Goal: Task Accomplishment & Management: Manage account settings

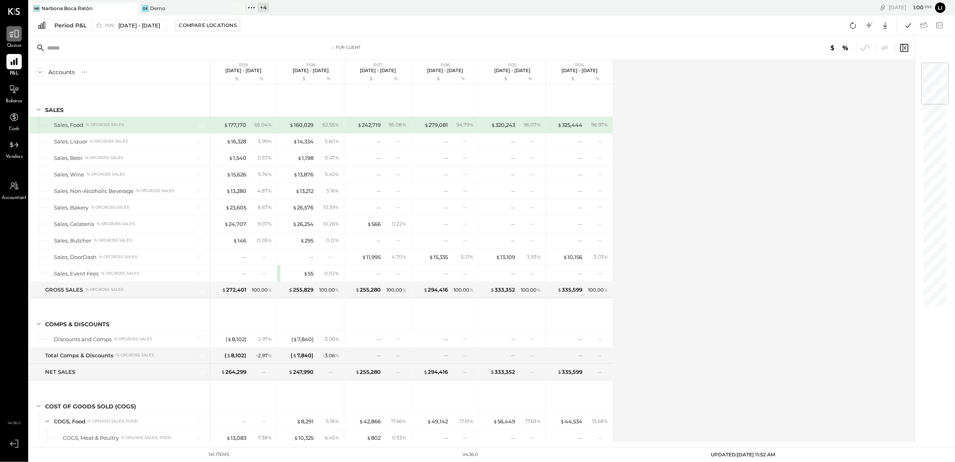
click at [17, 37] on icon at bounding box center [14, 34] width 10 height 10
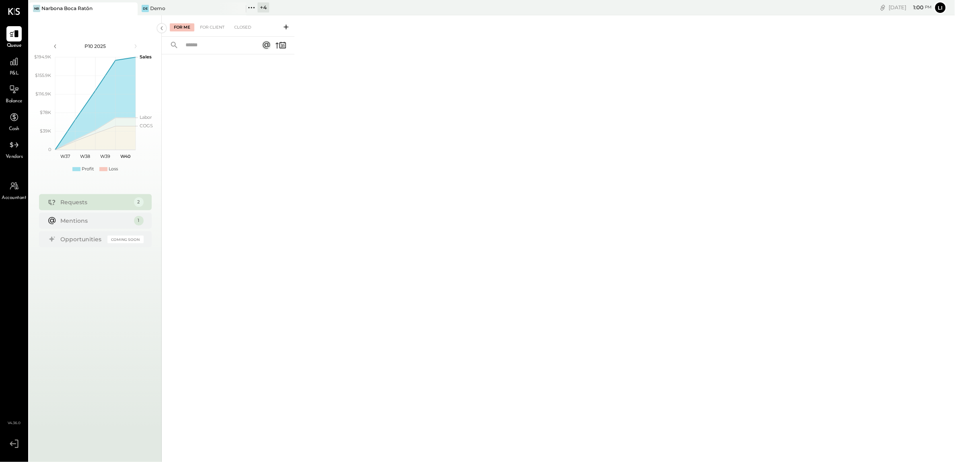
click at [237, 143] on div at bounding box center [228, 245] width 133 height 382
click at [214, 105] on div at bounding box center [228, 245] width 133 height 382
click at [214, 66] on div at bounding box center [228, 245] width 133 height 382
click at [228, 134] on div at bounding box center [228, 245] width 133 height 382
click at [214, 120] on div at bounding box center [228, 245] width 133 height 382
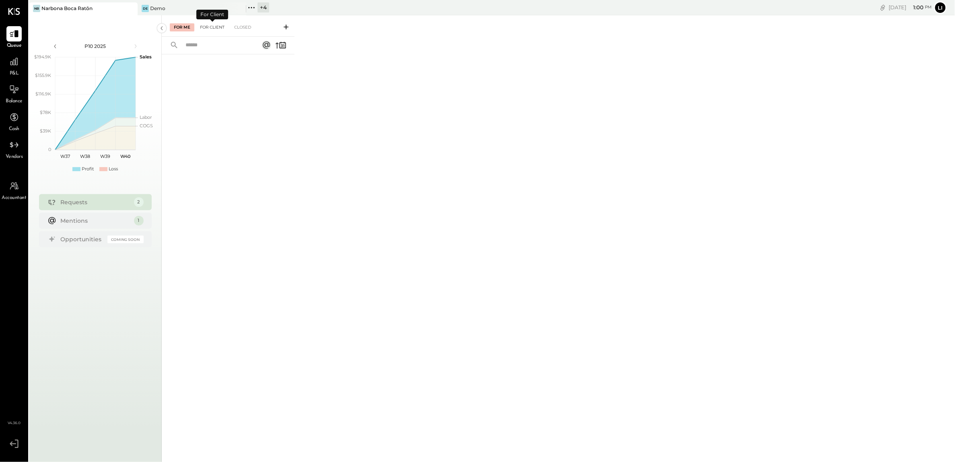
click at [211, 27] on div "For Client" at bounding box center [212, 27] width 33 height 8
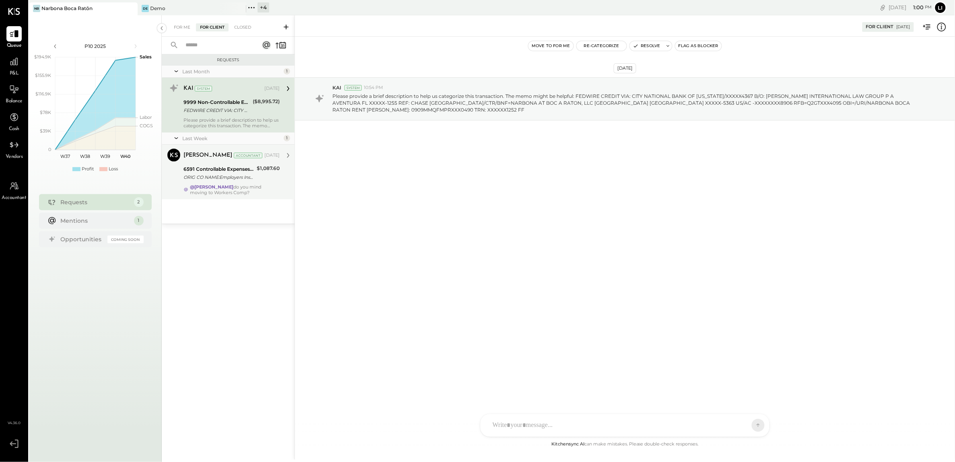
click at [208, 168] on div "6591 Controllable Expenses:General & Administrative Expenses:Business Insurance" at bounding box center [218, 169] width 71 height 8
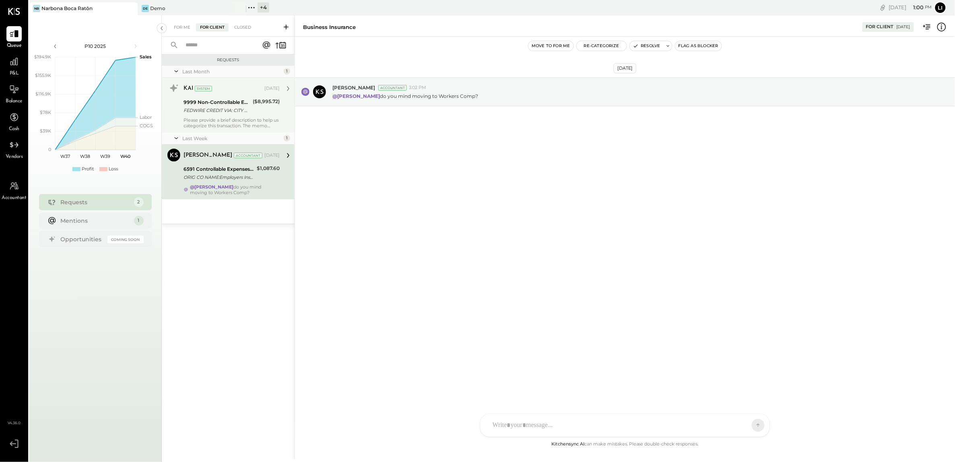
click at [199, 93] on div "KAI System Sep 18, 2025" at bounding box center [231, 88] width 96 height 11
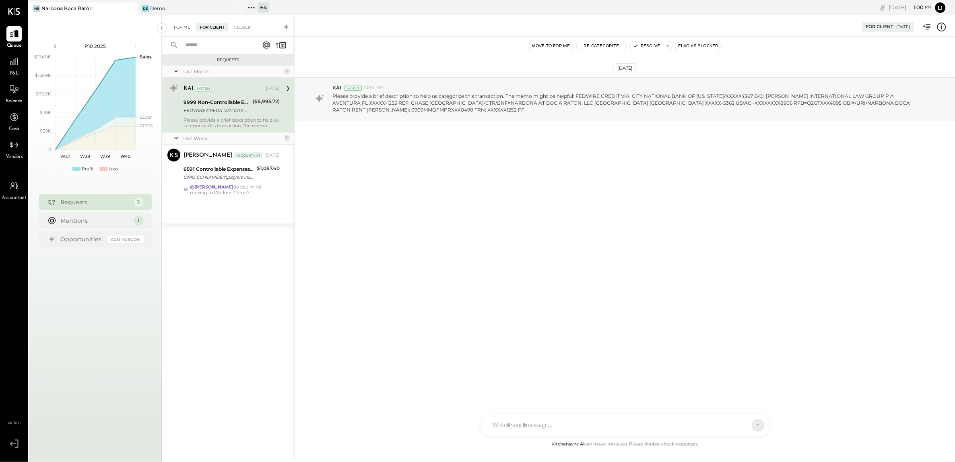
click at [183, 30] on div "For Me" at bounding box center [182, 27] width 25 height 8
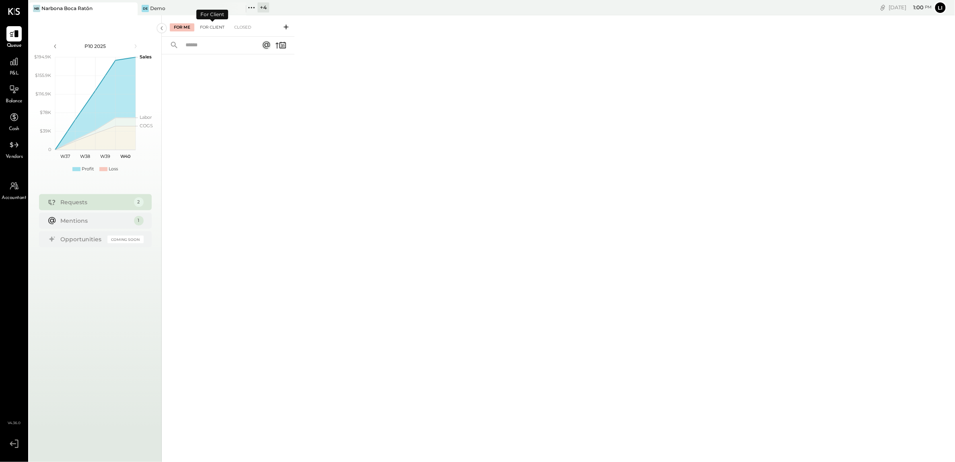
click at [208, 28] on div "For Client" at bounding box center [212, 27] width 33 height 8
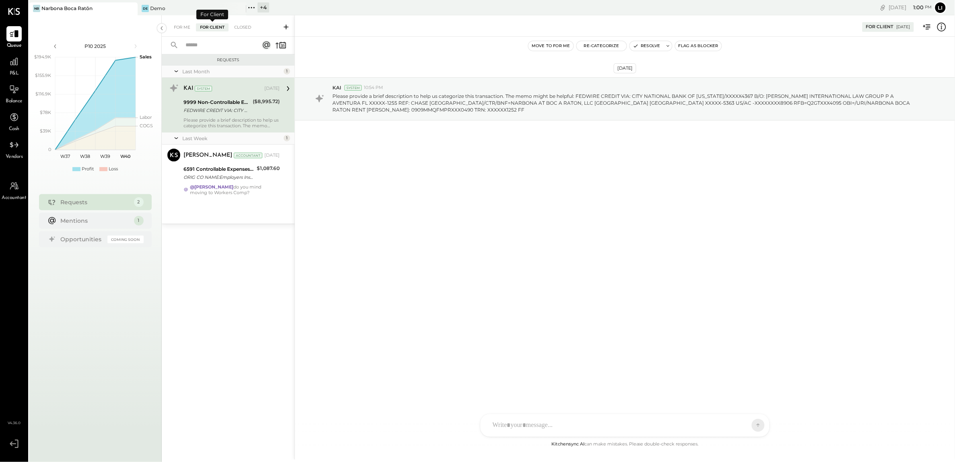
click at [167, 26] on div "For Me For Client Closed" at bounding box center [228, 25] width 133 height 21
click at [192, 27] on div "For Me" at bounding box center [182, 27] width 25 height 8
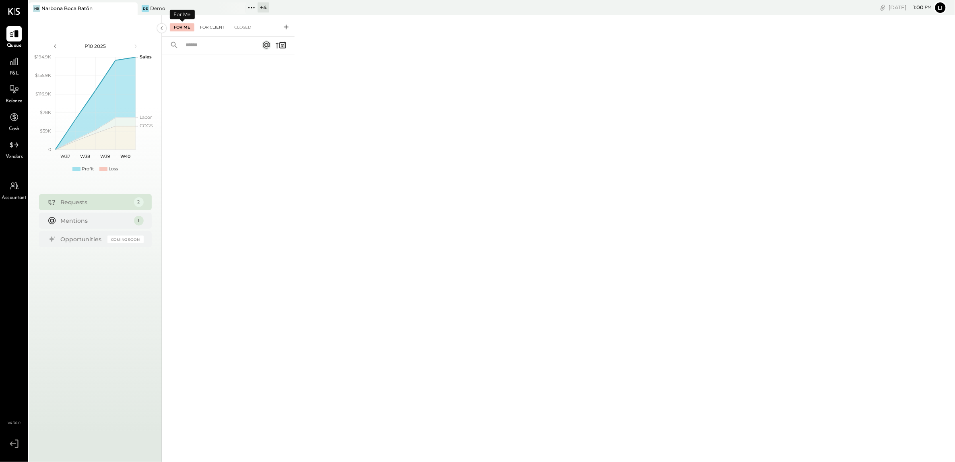
click at [207, 27] on div "For Client" at bounding box center [212, 27] width 33 height 8
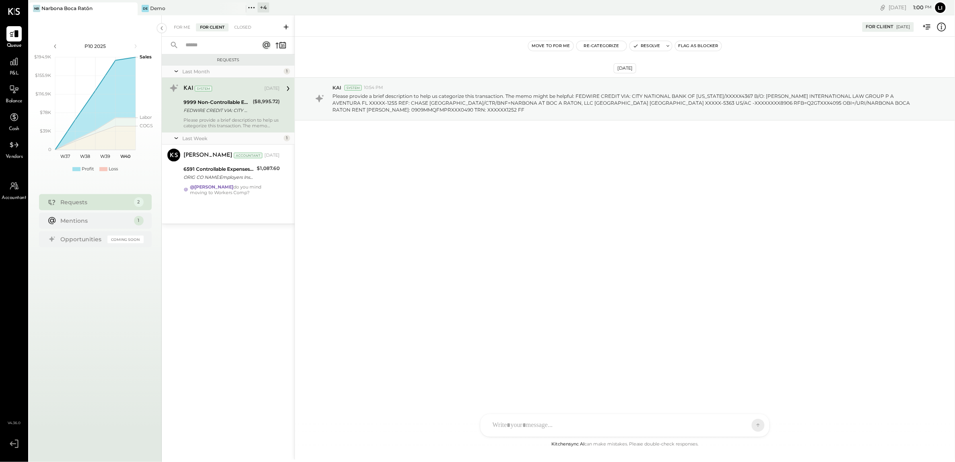
click at [256, 10] on icon at bounding box center [251, 7] width 10 height 10
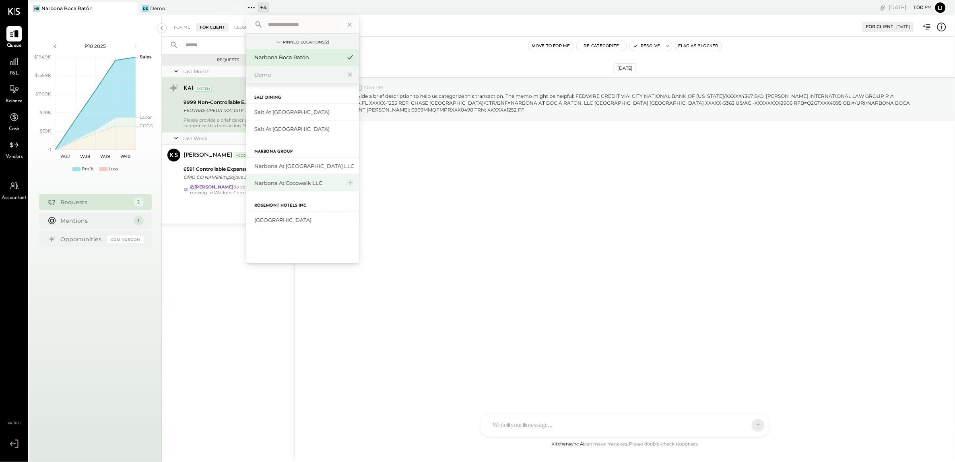
click at [295, 178] on div "Narbona at Cocowalk LLC" at bounding box center [302, 182] width 113 height 17
click at [282, 186] on div "Narbona at Cocowalk LLC" at bounding box center [297, 183] width 87 height 8
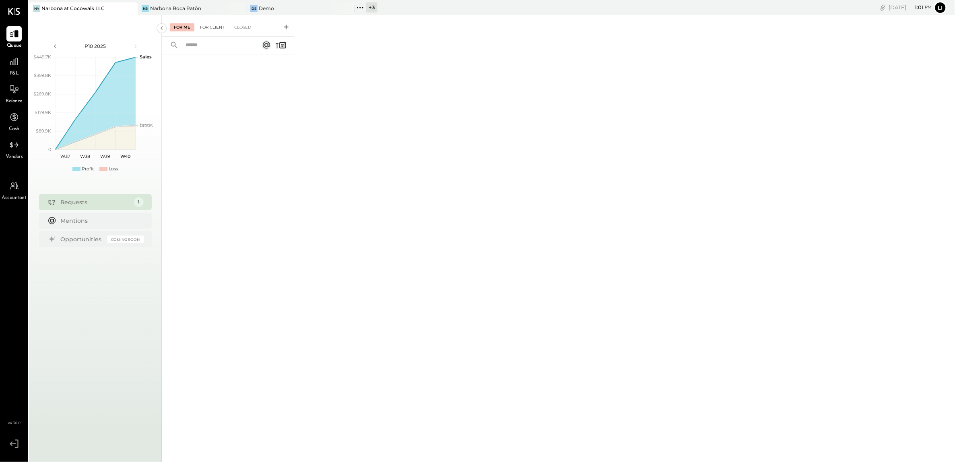
click at [217, 25] on div "For Client" at bounding box center [212, 27] width 33 height 8
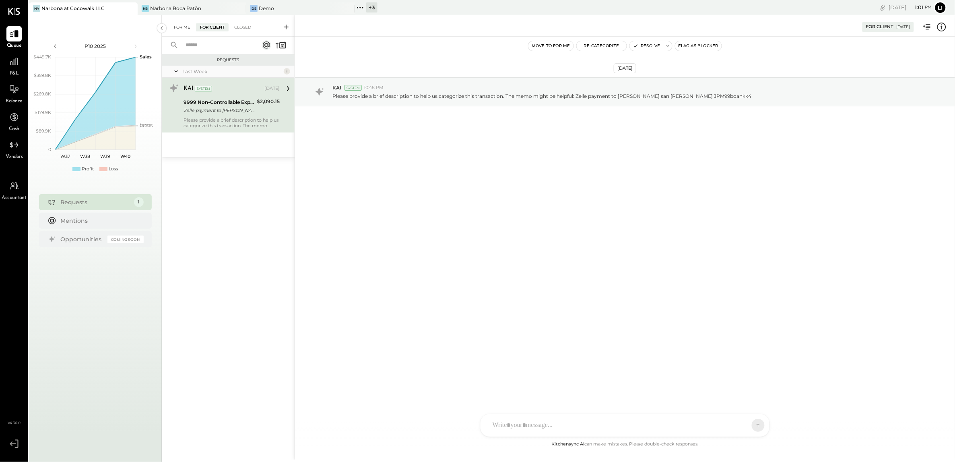
click at [182, 25] on div "For Me" at bounding box center [182, 27] width 25 height 8
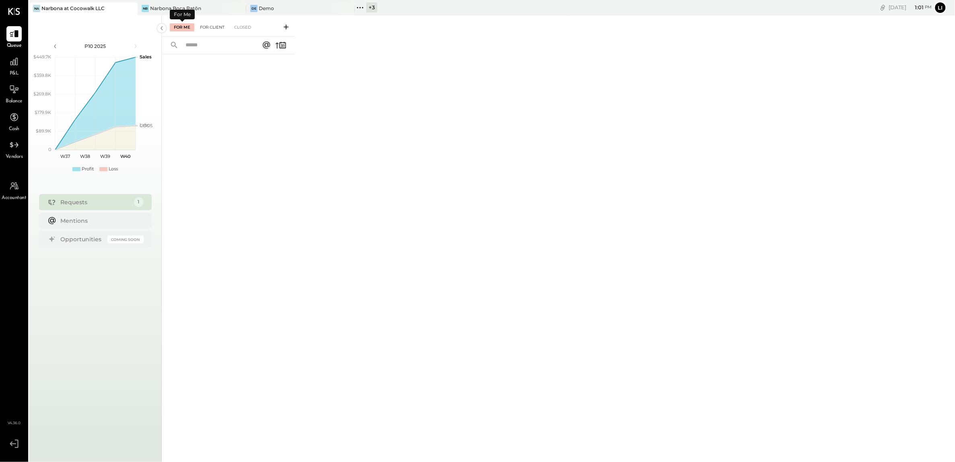
click at [203, 27] on div "For Client" at bounding box center [212, 27] width 33 height 8
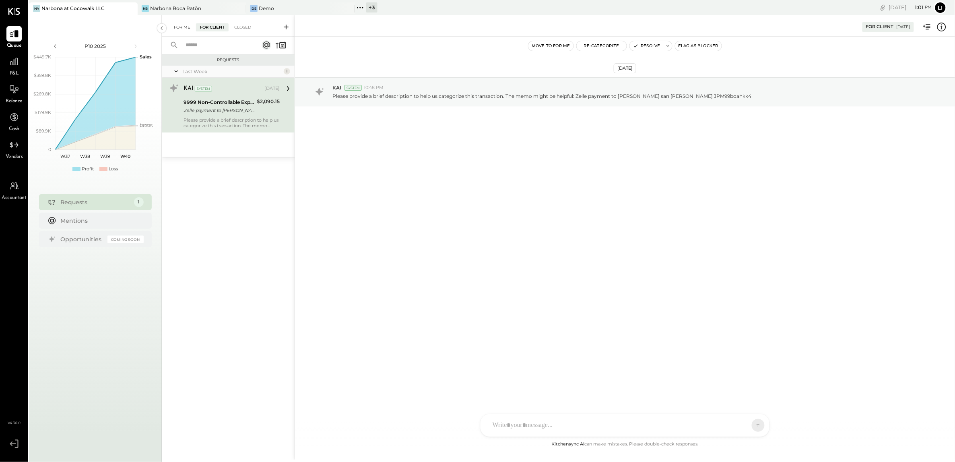
click at [190, 25] on div "For Me" at bounding box center [182, 27] width 25 height 8
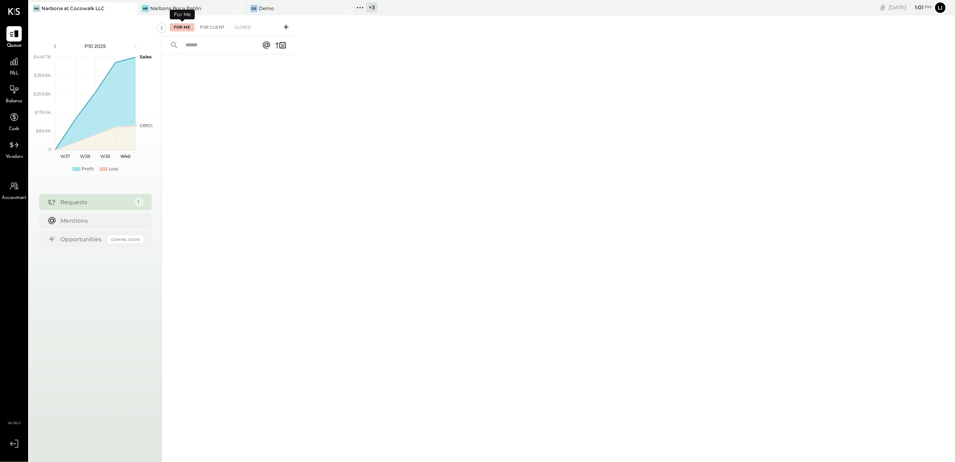
click at [204, 27] on div "For Client" at bounding box center [212, 27] width 33 height 8
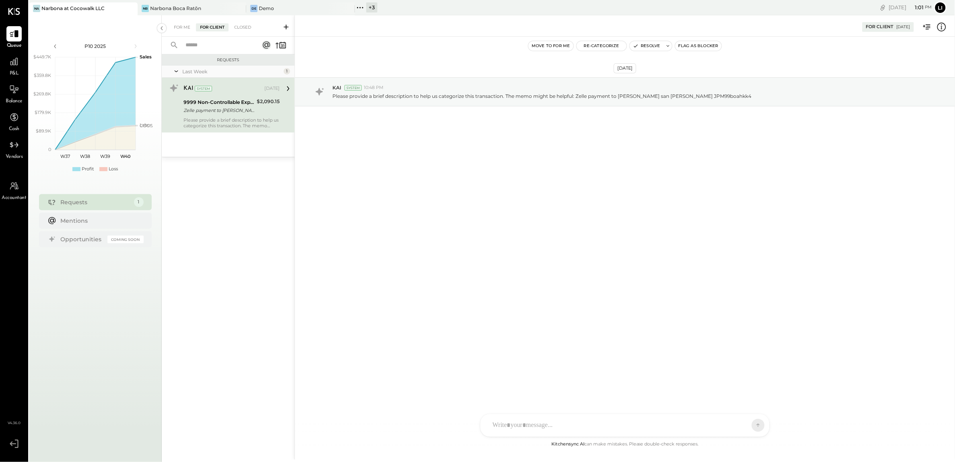
click at [360, 8] on icon at bounding box center [359, 7] width 1 height 1
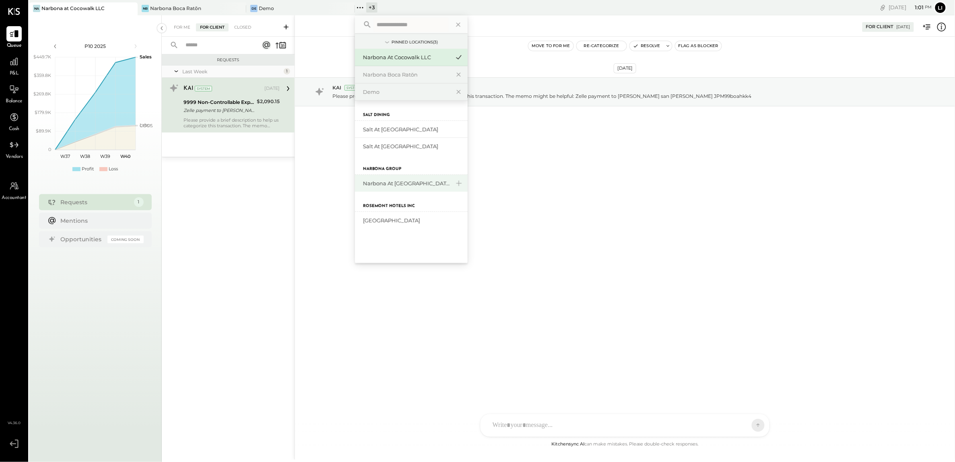
click at [387, 181] on div "Narbona at [GEOGRAPHIC_DATA] LLC" at bounding box center [406, 183] width 87 height 8
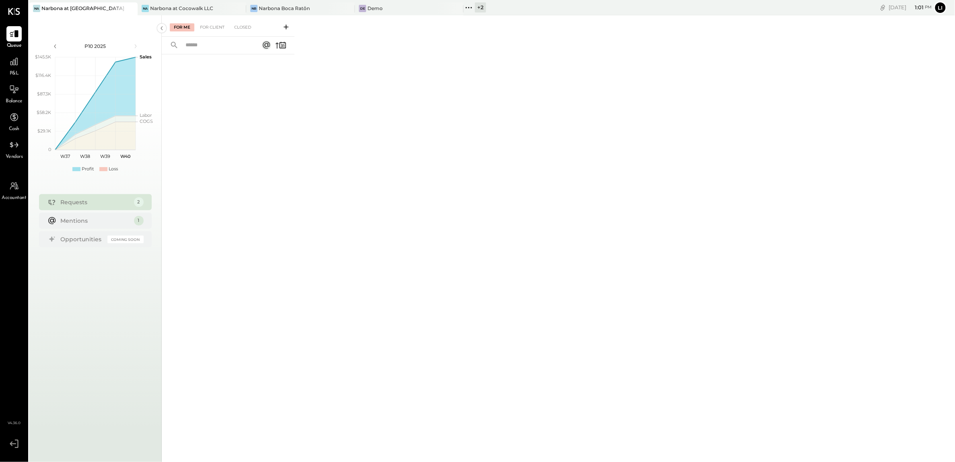
click at [205, 34] on div "For Me For Client Closed" at bounding box center [228, 25] width 133 height 21
click at [206, 25] on div "For Client" at bounding box center [212, 27] width 33 height 8
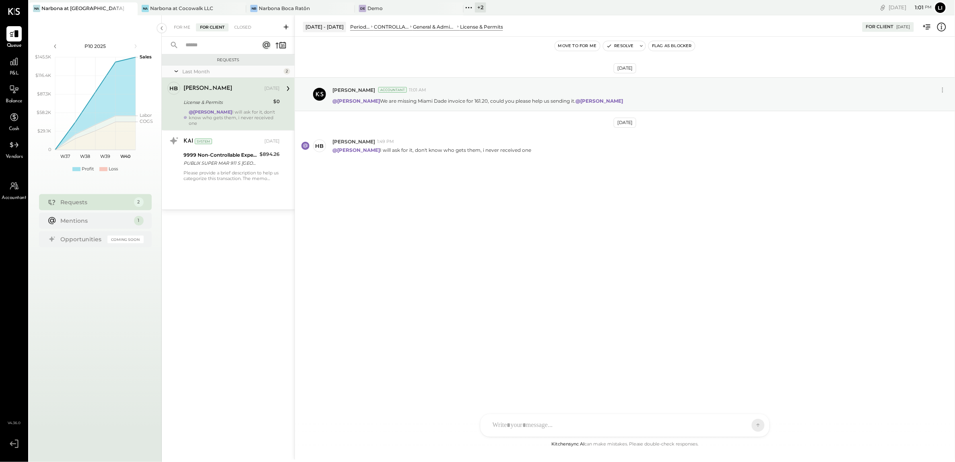
click at [410, 194] on div "Sep 10th, 2025 Lilia Martinez Nogueda Accountant 11:01 AM @Heidy Balart We are …" at bounding box center [625, 138] width 660 height 163
click at [221, 162] on div "PUBLIX SUPER MAR 911 S [GEOGRAPHIC_DATA] 09/16" at bounding box center [220, 163] width 74 height 8
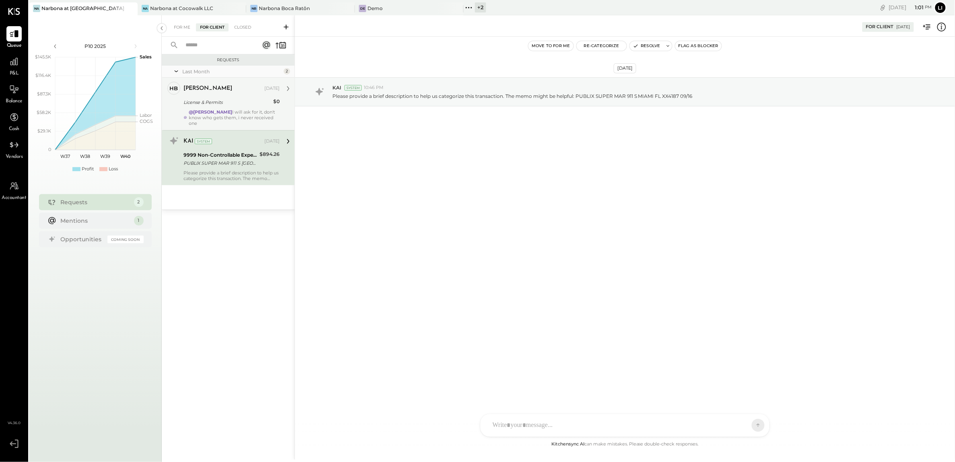
click at [224, 121] on div "@Lilia Martinez Nogueda I will ask for it, don't know who gets them, i never re…" at bounding box center [234, 117] width 91 height 17
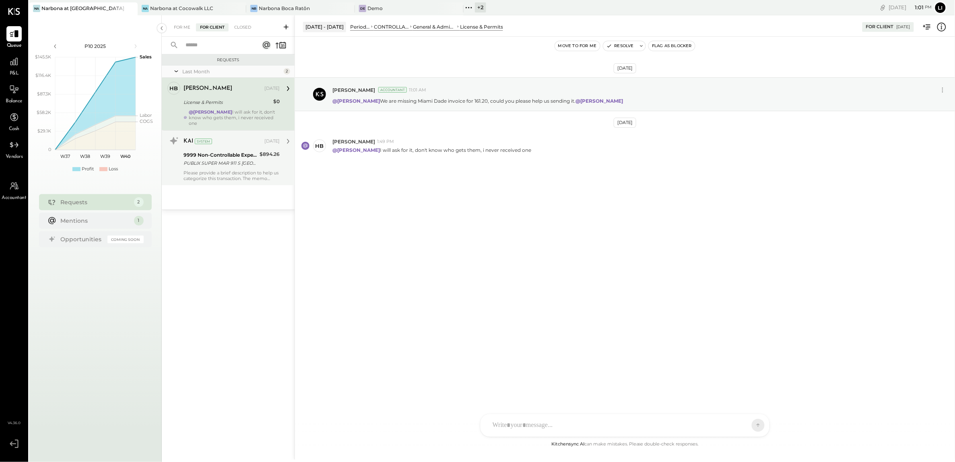
click at [211, 161] on div "PUBLIX SUPER MAR 911 S [GEOGRAPHIC_DATA] 09/16" at bounding box center [220, 163] width 74 height 8
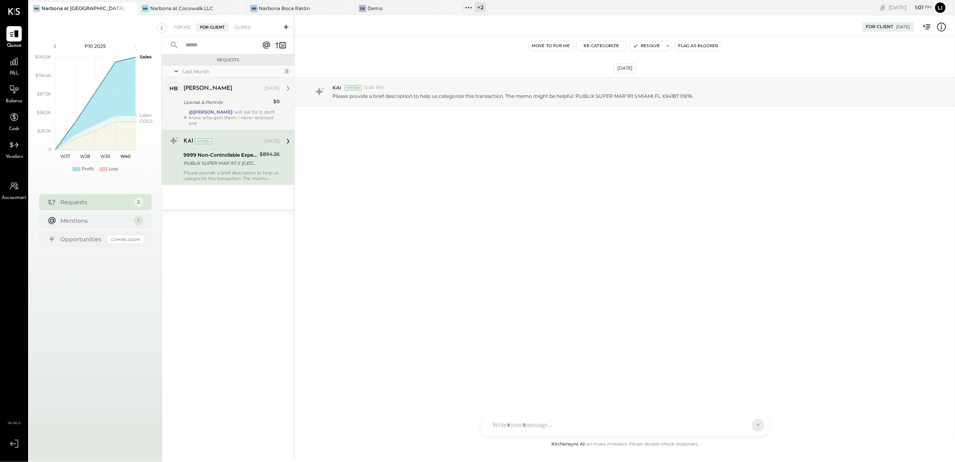
click at [198, 99] on div "License & Permits" at bounding box center [226, 102] width 87 height 8
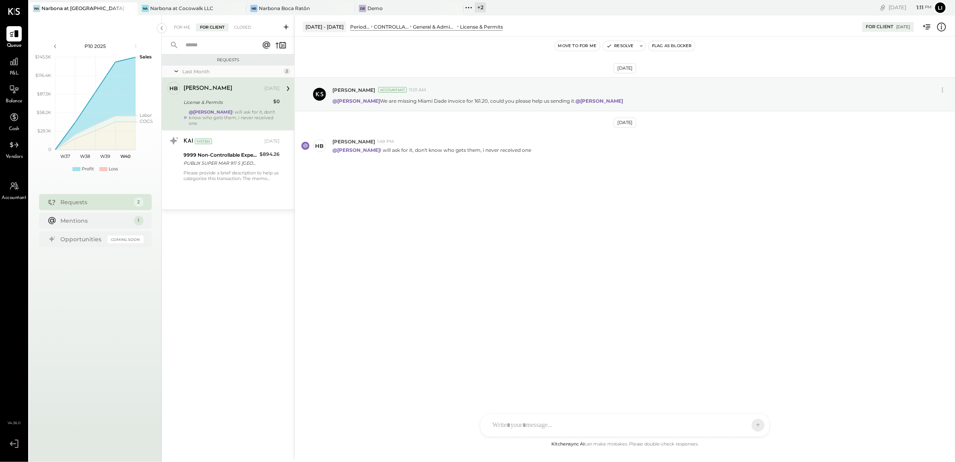
click at [514, 231] on div "Sep 10th, 2025 Lilia Martinez Nogueda Accountant 11:01 AM @Heidy Balart We are …" at bounding box center [625, 238] width 660 height 402
click at [472, 8] on icon at bounding box center [469, 7] width 10 height 10
click at [381, 241] on div "Sep 10th, 2025 Lilia Martinez Nogueda Accountant 11:01 AM @Heidy Balart We are …" at bounding box center [625, 238] width 660 height 402
click at [398, 217] on div "Sep 10th, 2025 Lilia Martinez Nogueda Accountant 11:01 AM @Heidy Balart We are …" at bounding box center [625, 138] width 660 height 163
click at [445, 273] on div "Sep 10th, 2025 Lilia Martinez Nogueda Accountant 11:01 AM @Heidy Balart We are …" at bounding box center [625, 238] width 660 height 402
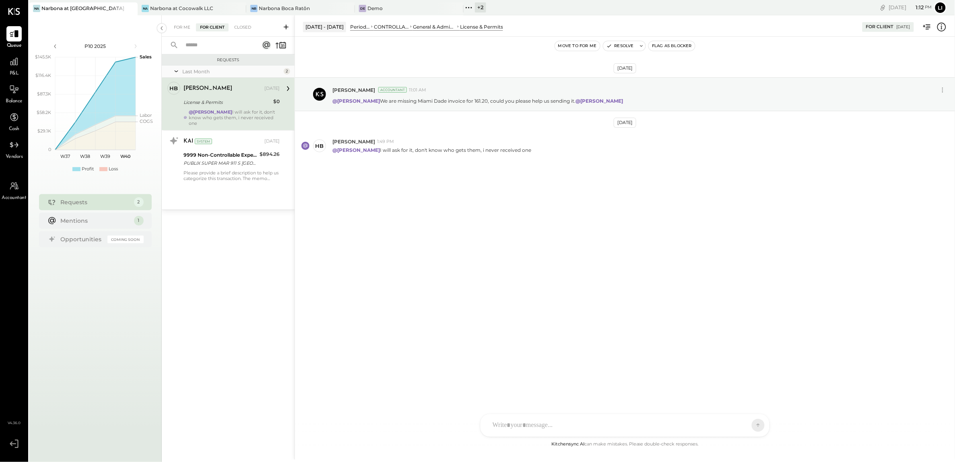
click at [475, 8] on div "+ 2" at bounding box center [480, 7] width 11 height 10
click at [469, 7] on icon at bounding box center [468, 7] width 1 height 1
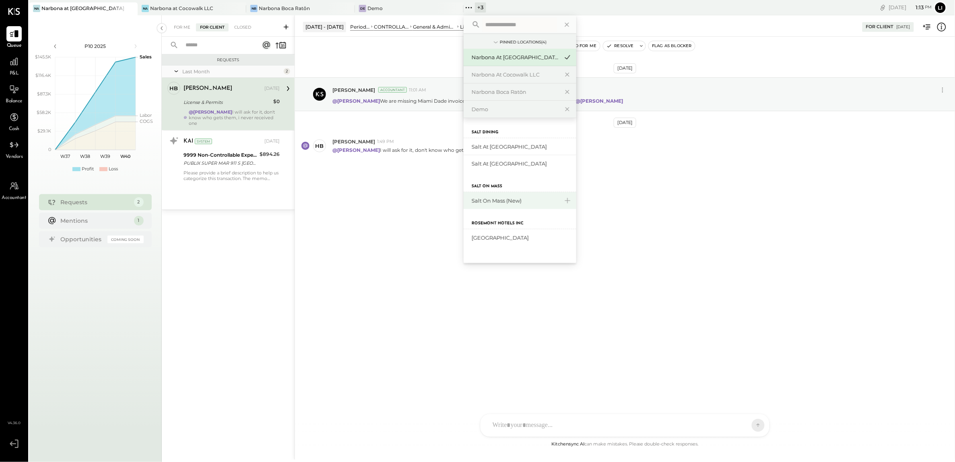
click at [511, 197] on div "Salt On Mass (New)" at bounding box center [515, 201] width 87 height 8
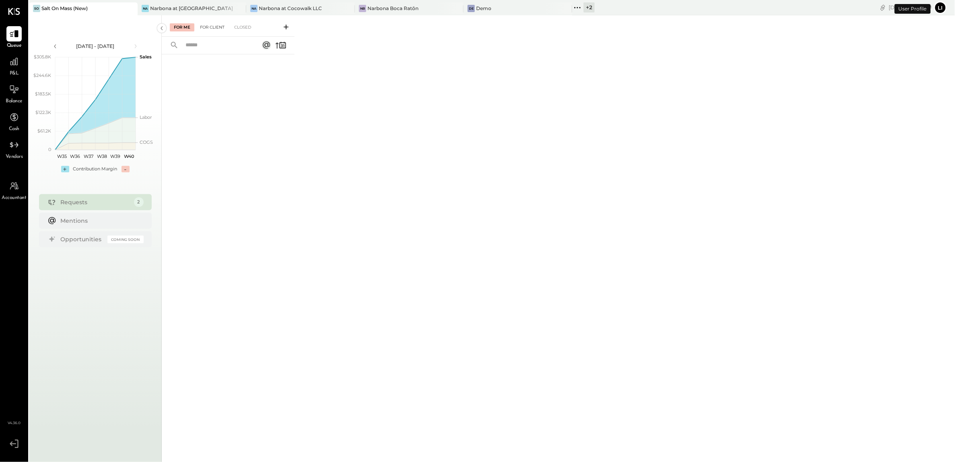
click at [212, 28] on div "For Client" at bounding box center [212, 27] width 33 height 8
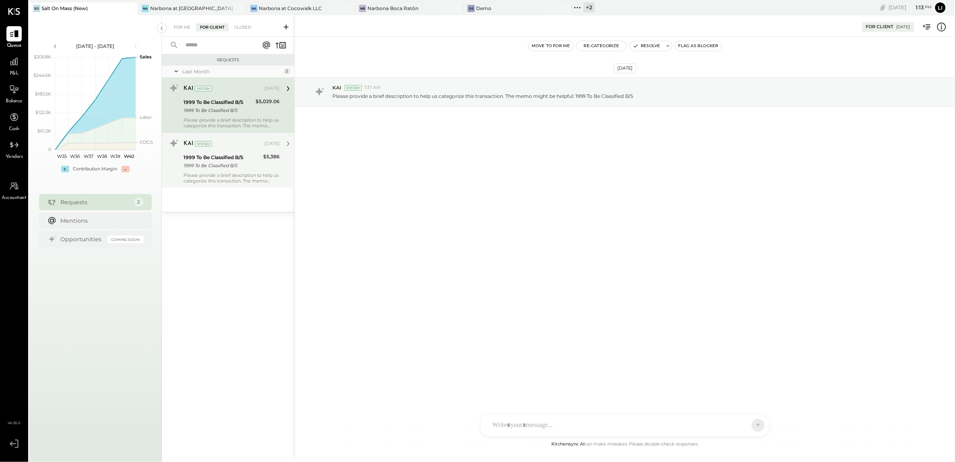
click at [229, 173] on div "Please provide a brief description to help us categorize this transaction. The …" at bounding box center [231, 177] width 96 height 11
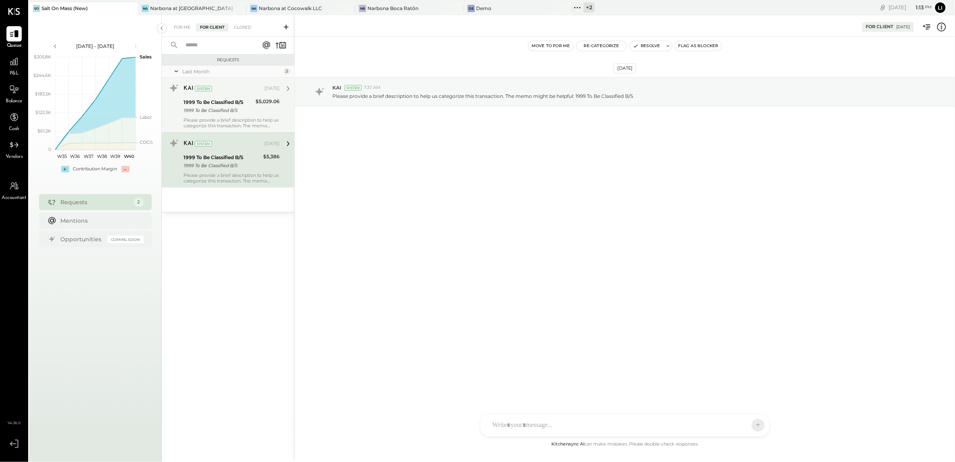
click at [218, 89] on div "KAI System" at bounding box center [222, 89] width 79 height 8
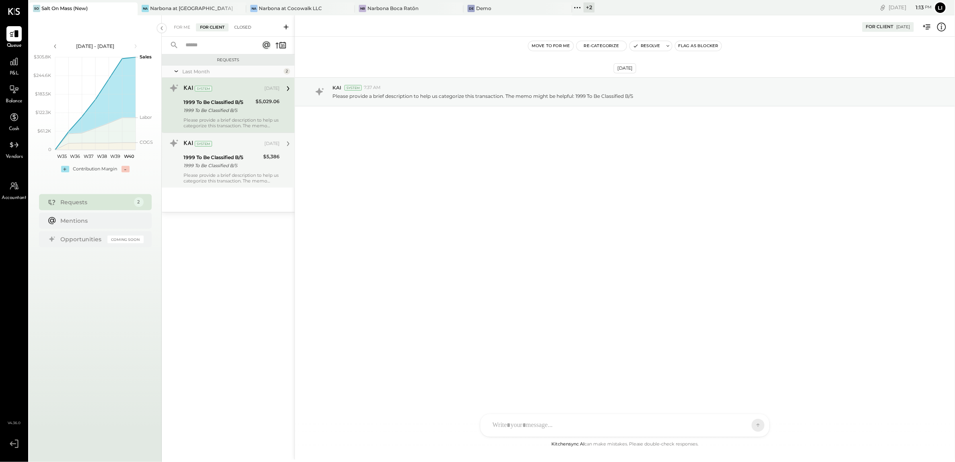
click at [238, 23] on div "Closed" at bounding box center [242, 27] width 25 height 8
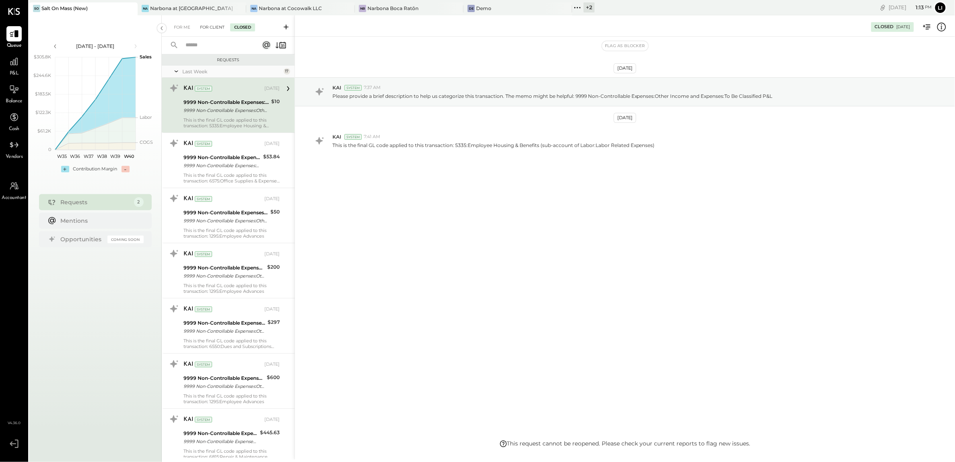
click at [214, 29] on div "For Client" at bounding box center [212, 27] width 33 height 8
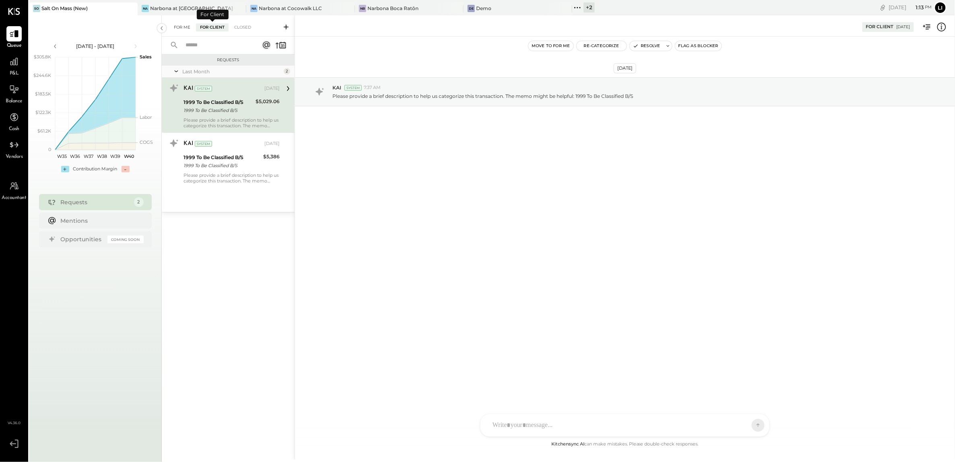
click at [178, 28] on div "For Me" at bounding box center [182, 27] width 25 height 8
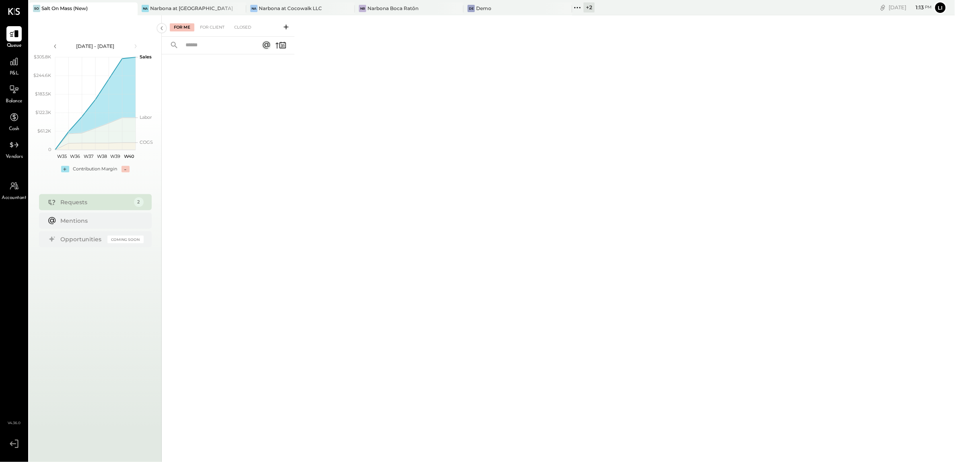
click at [588, 6] on div "+ 2" at bounding box center [588, 7] width 11 height 10
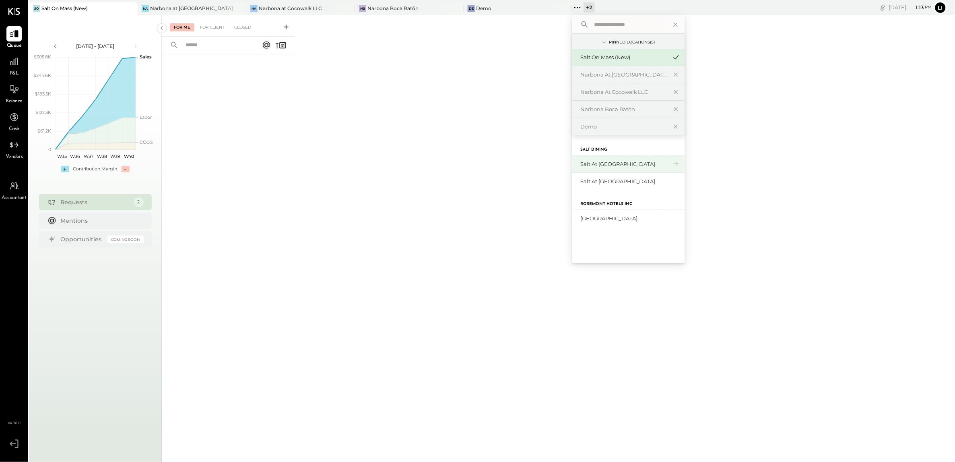
click at [633, 163] on div "Salt at [GEOGRAPHIC_DATA]" at bounding box center [623, 164] width 87 height 8
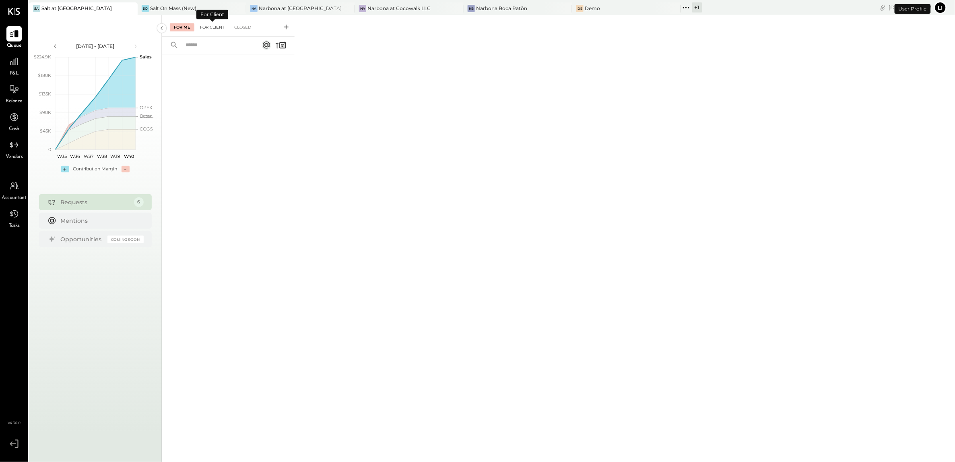
click at [216, 26] on div "For Client" at bounding box center [212, 27] width 33 height 8
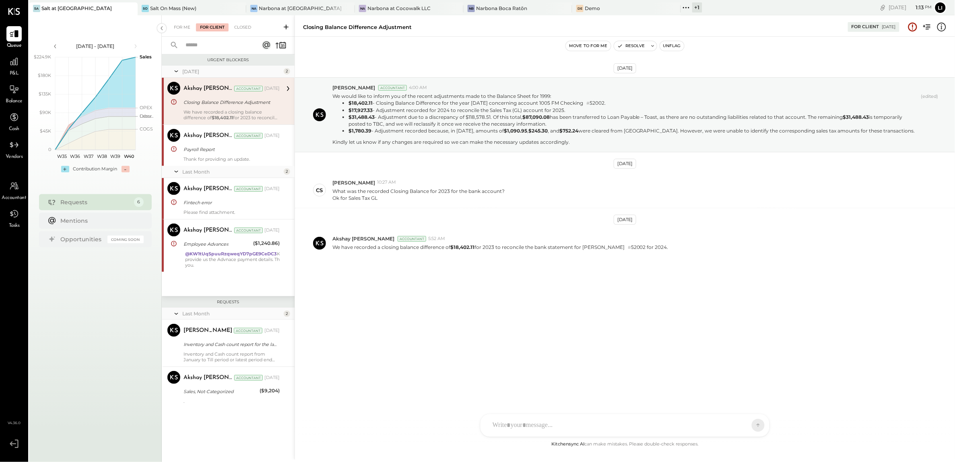
click at [484, 331] on div "[DATE] [PERSON_NAME] Accountant 4:00 AM We would like to inform you of the rece…" at bounding box center [625, 238] width 660 height 402
click at [179, 140] on div "Akshay [PERSON_NAME] Accountant" at bounding box center [173, 135] width 13 height 13
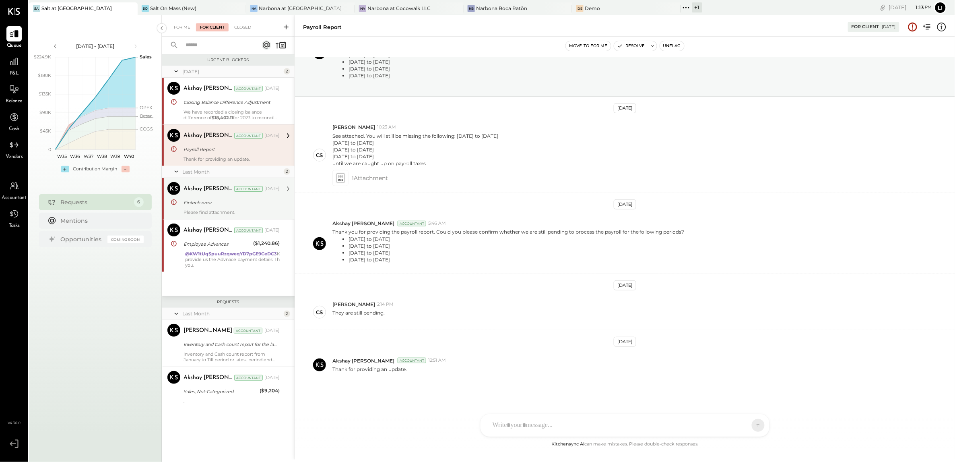
click at [214, 198] on div "Fintech error" at bounding box center [230, 203] width 94 height 10
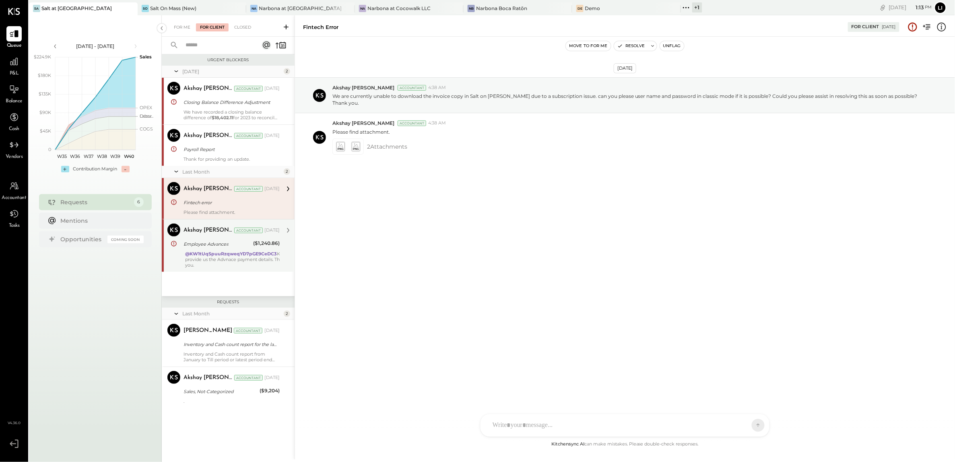
click at [217, 245] on div "Employee Advances" at bounding box center [216, 244] width 67 height 8
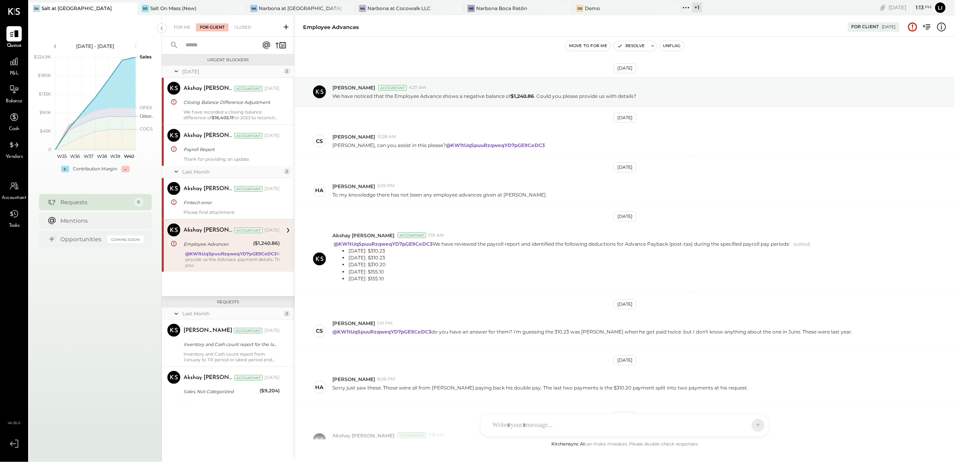
scroll to position [76, 0]
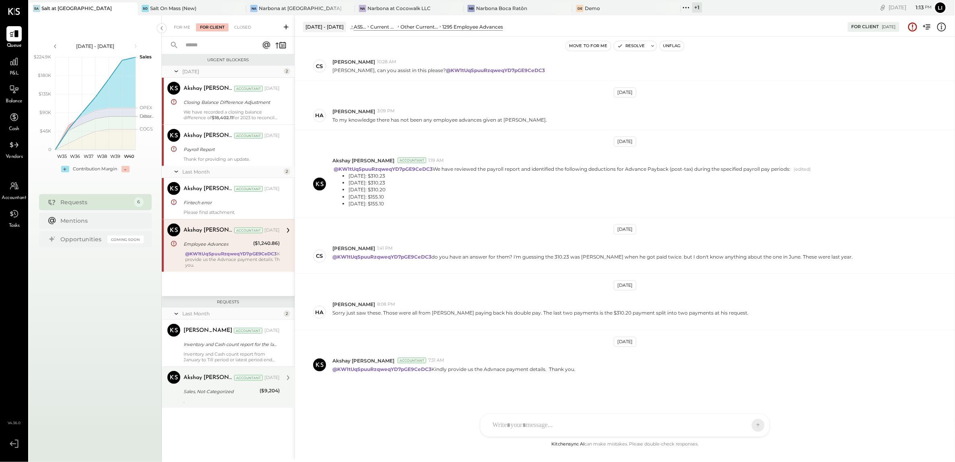
click at [235, 397] on div "Akshay [PERSON_NAME] Accountant [DATE] Sales, Not-Categorized ($9,204) ." at bounding box center [231, 387] width 96 height 33
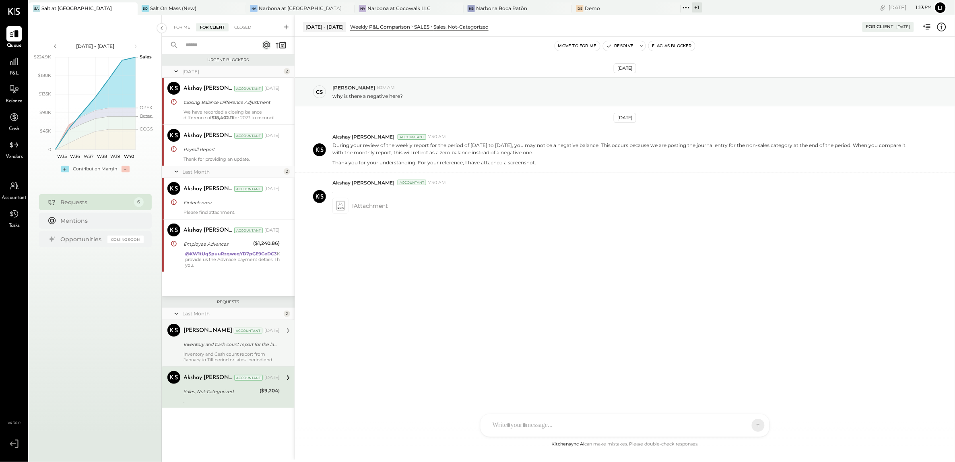
click at [236, 339] on div "[PERSON_NAME] Accountant [DATE] Inventory and Cash count report for the latest …" at bounding box center [231, 343] width 96 height 39
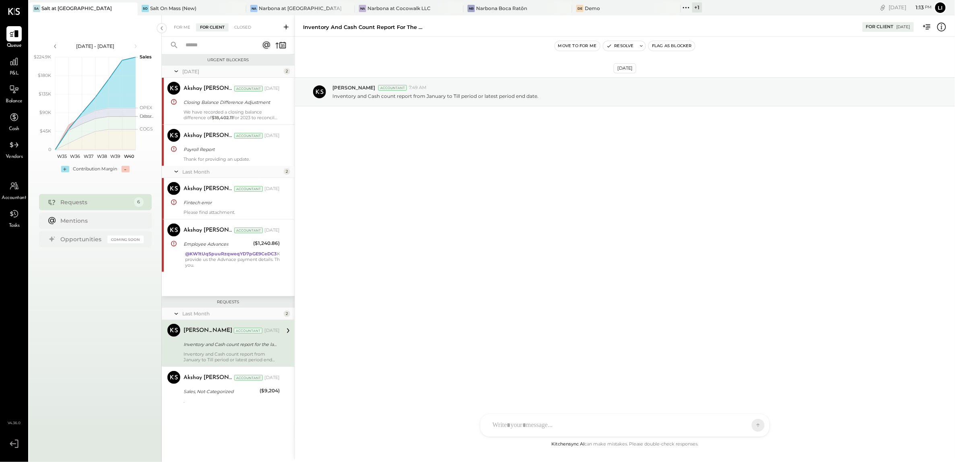
click at [448, 268] on div "[DATE] [PERSON_NAME] Accountant 7:49 AM Inventory and Cash count report from Ja…" at bounding box center [625, 238] width 660 height 402
click at [258, 97] on div "Closing Balance Difference Adjustment" at bounding box center [230, 102] width 94 height 10
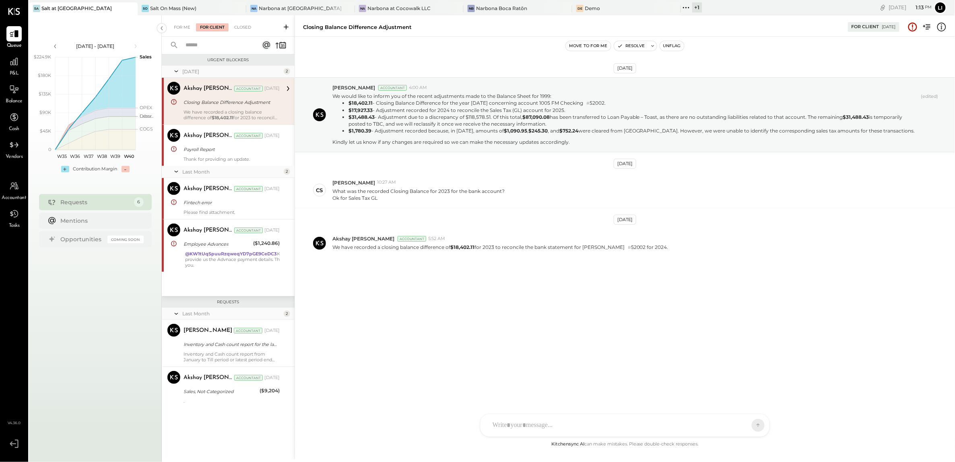
click at [487, 369] on div "[DATE] [PERSON_NAME] Accountant 4:00 AM We would like to inform you of the rece…" at bounding box center [625, 238] width 660 height 402
